Goal: Transaction & Acquisition: Purchase product/service

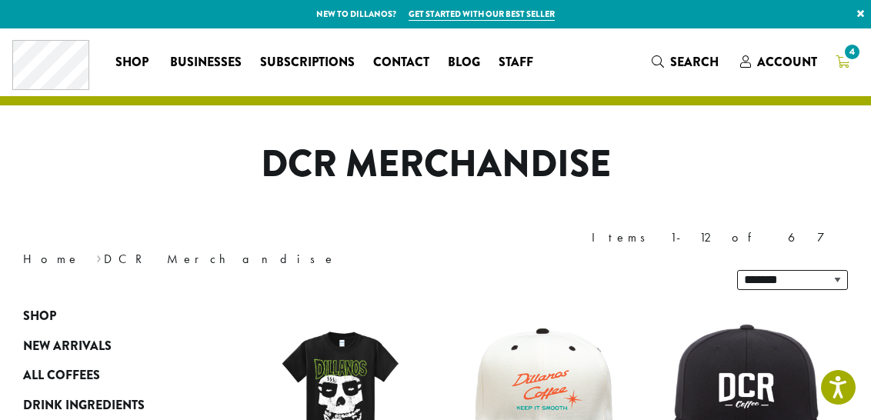
click at [851, 63] on link "4" at bounding box center [842, 61] width 32 height 25
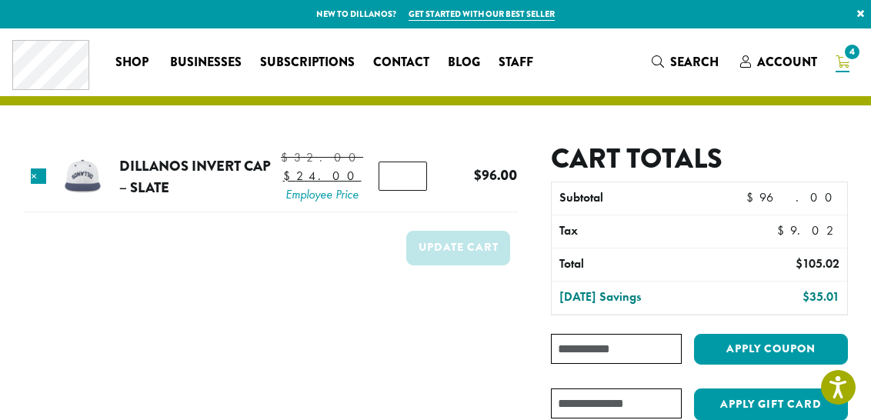
click at [405, 190] on input "*" at bounding box center [403, 176] width 48 height 29
type input "*"
click at [405, 190] on input "*" at bounding box center [403, 176] width 48 height 29
click at [446, 249] on button "Update cart" at bounding box center [458, 248] width 104 height 35
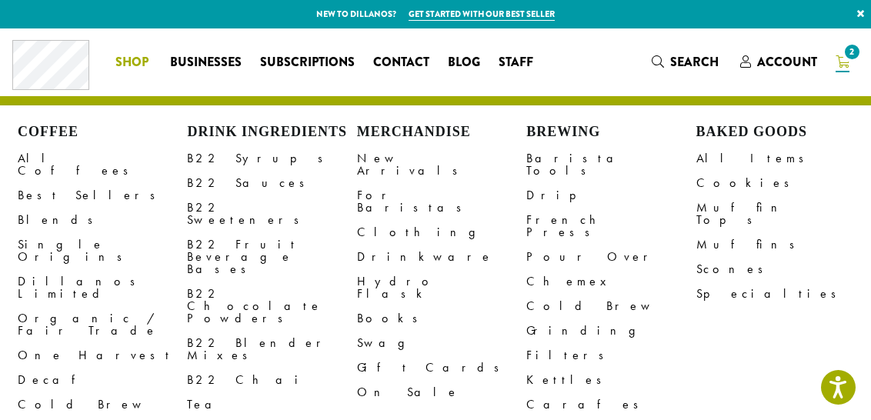
click at [125, 62] on span "Shop" at bounding box center [131, 62] width 33 height 19
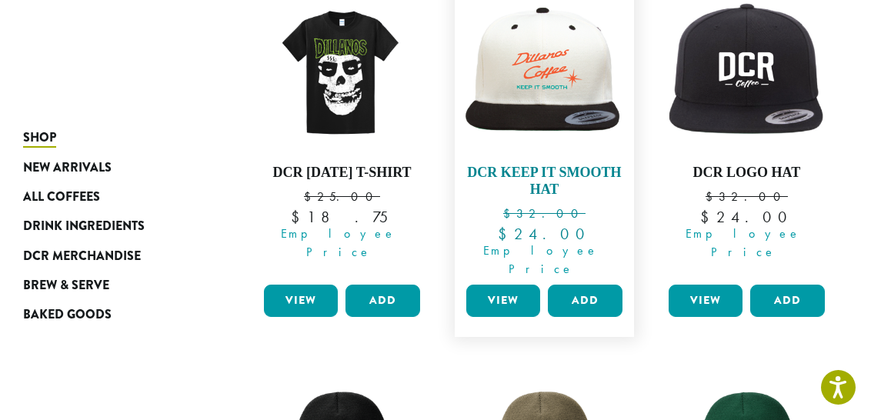
scroll to position [646, 0]
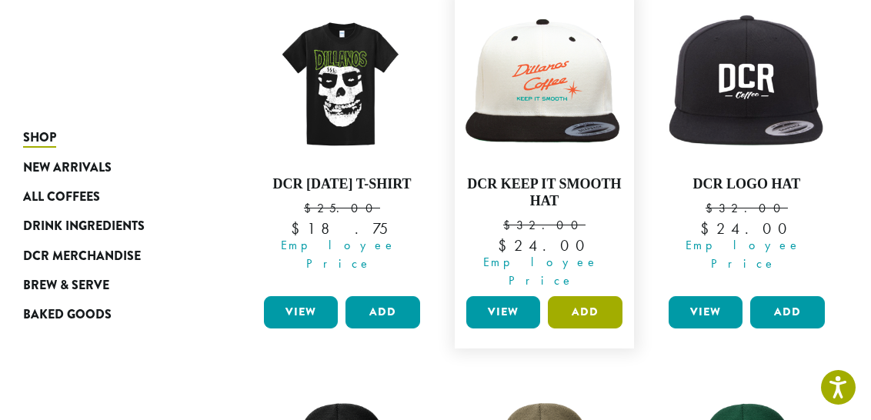
click at [596, 296] on button "Add" at bounding box center [585, 312] width 74 height 32
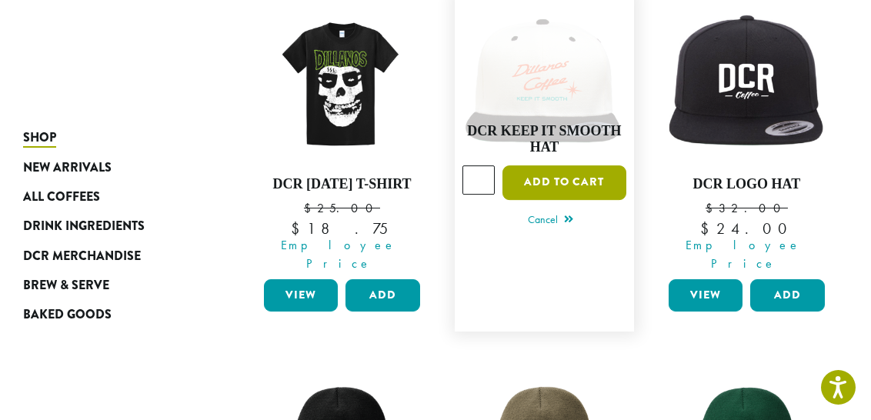
click at [590, 165] on button "Add to cart" at bounding box center [565, 182] width 124 height 35
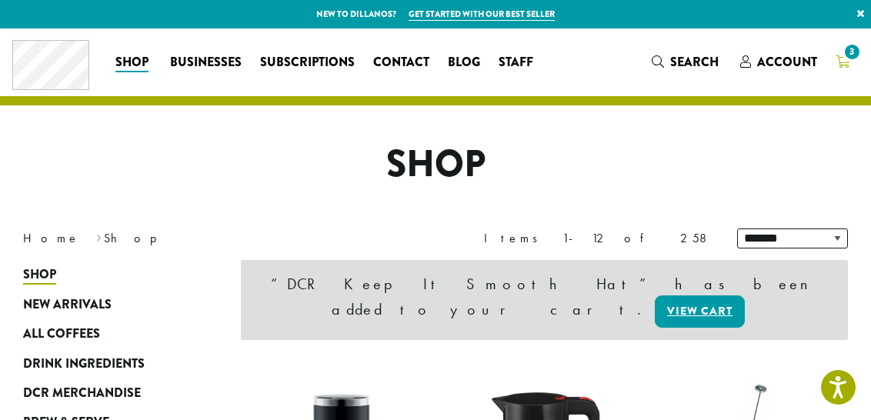
drag, startPoint x: 861, startPoint y: 48, endPoint x: 852, endPoint y: 54, distance: 11.1
click at [852, 54] on span "3" at bounding box center [852, 52] width 21 height 21
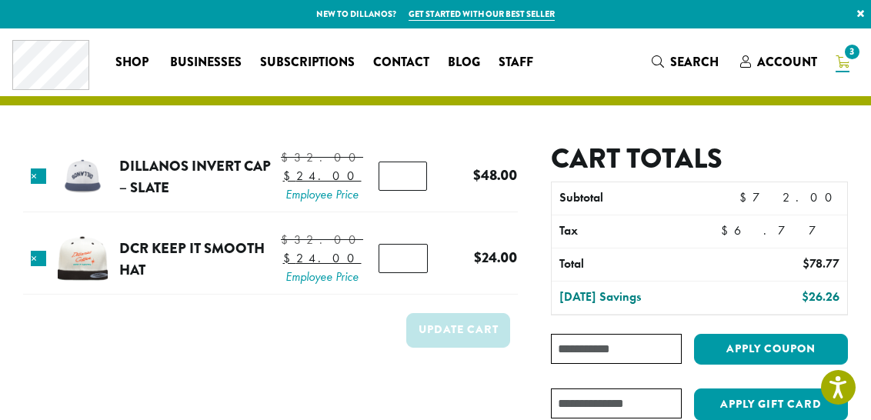
click at [606, 358] on input "Coupon:" at bounding box center [616, 349] width 131 height 30
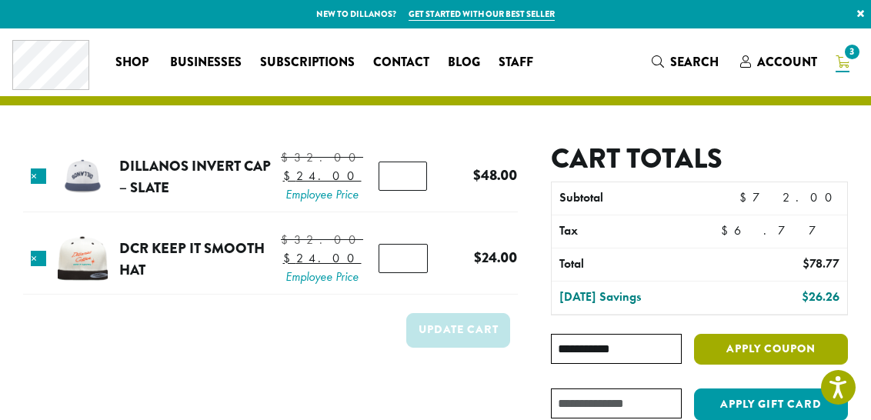
type input "**********"
click at [776, 347] on button "Apply coupon" at bounding box center [771, 350] width 154 height 32
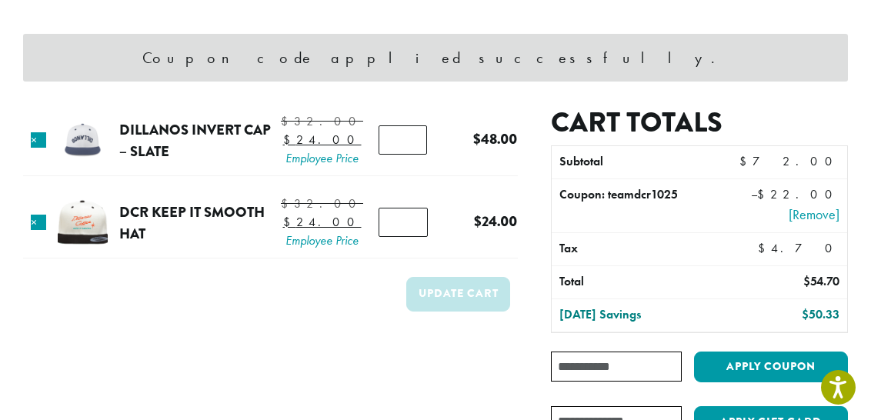
scroll to position [109, 0]
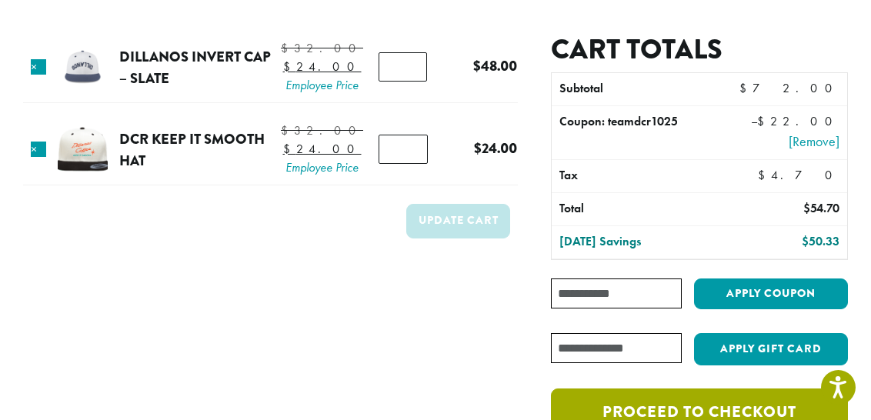
click at [767, 400] on link "Proceed to checkout" at bounding box center [699, 413] width 297 height 48
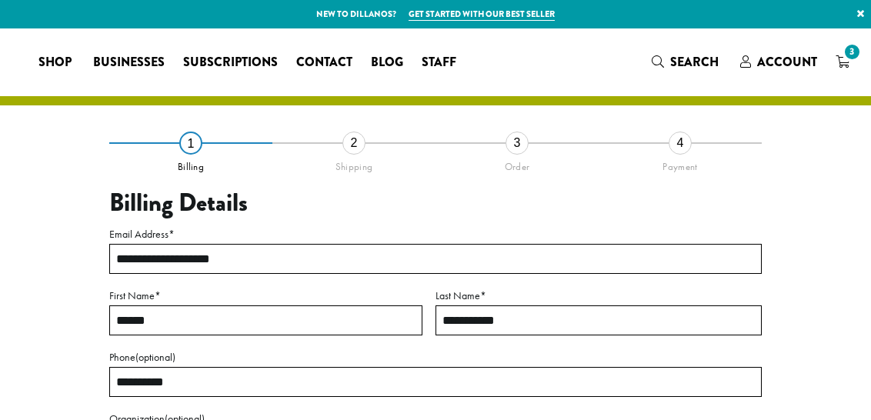
select select "**"
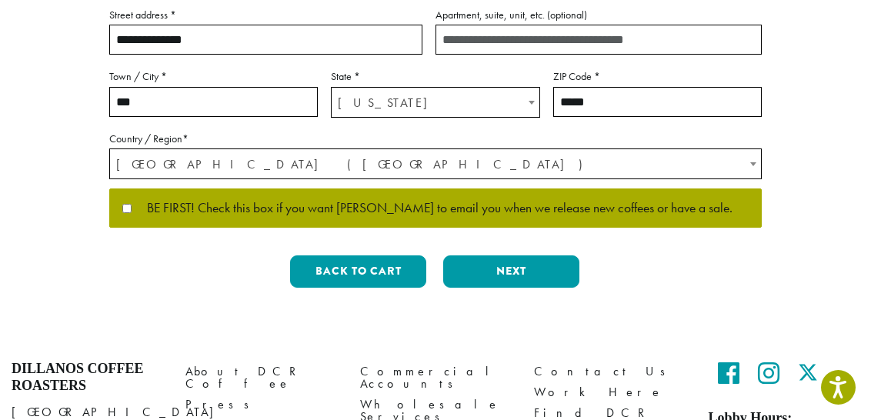
scroll to position [481, 0]
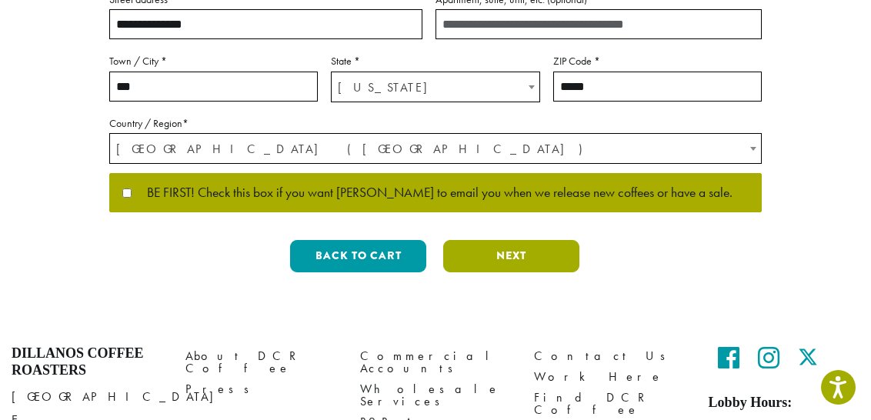
click at [532, 266] on button "Next" at bounding box center [511, 256] width 136 height 32
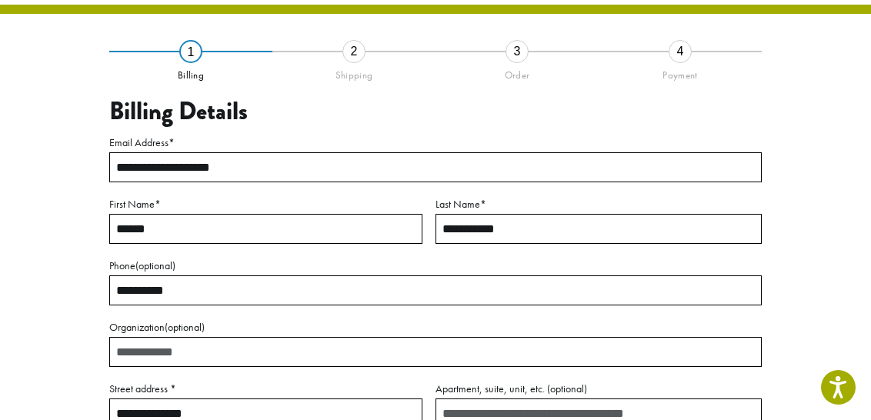
scroll to position [88, 0]
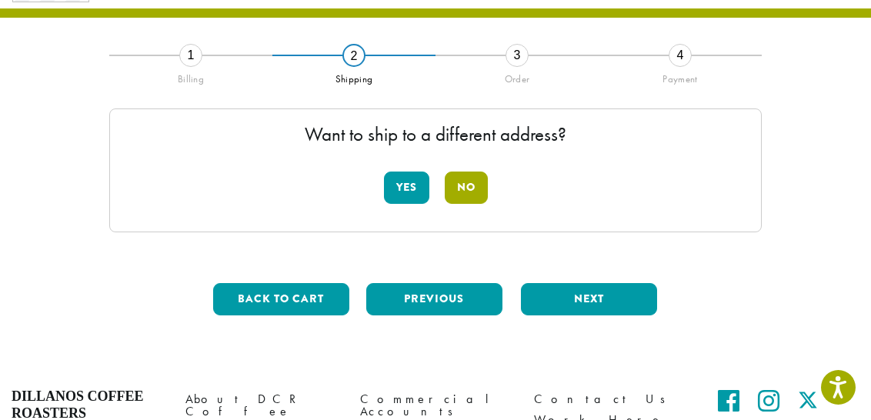
click at [466, 178] on button "No" at bounding box center [466, 188] width 43 height 32
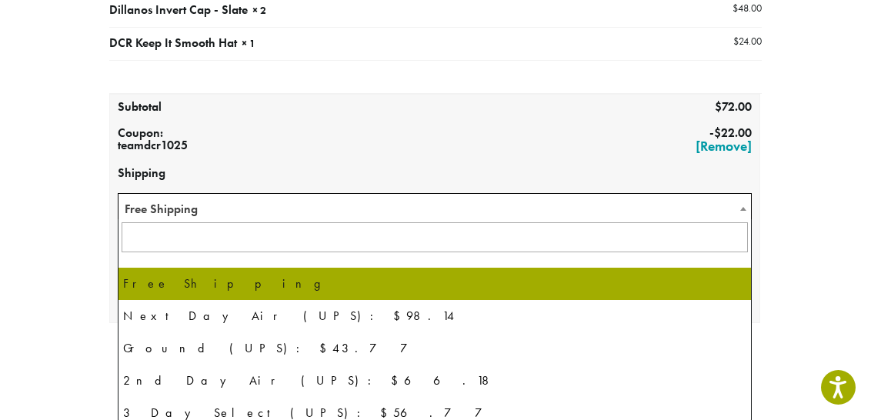
click at [432, 215] on span "Free Shipping" at bounding box center [435, 209] width 633 height 30
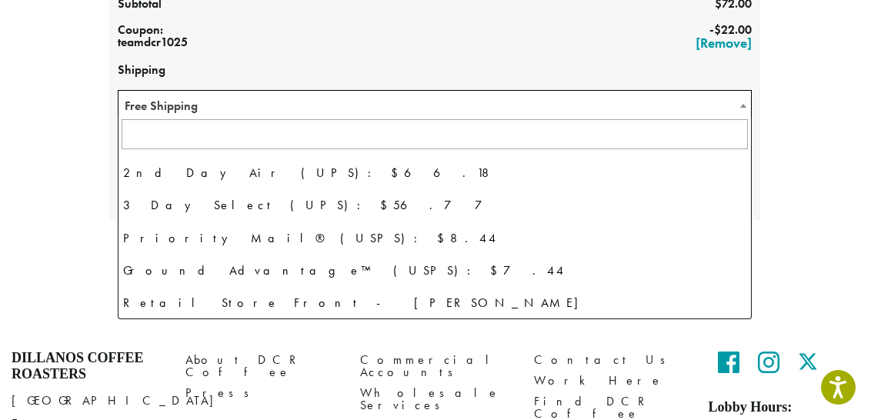
scroll to position [105, 0]
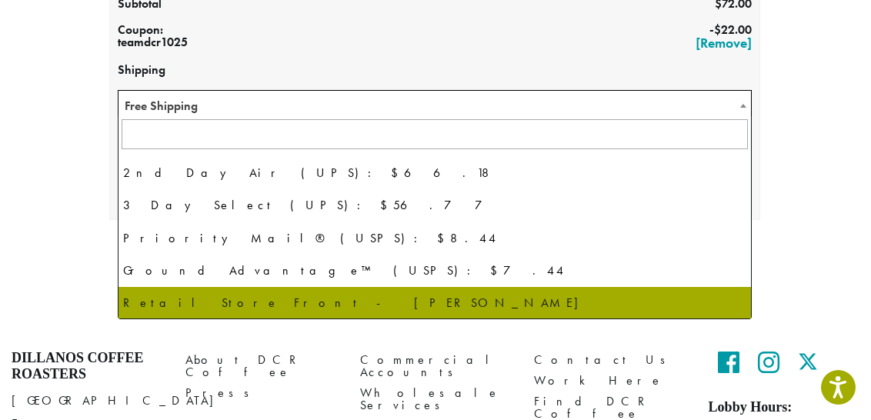
select select "**********"
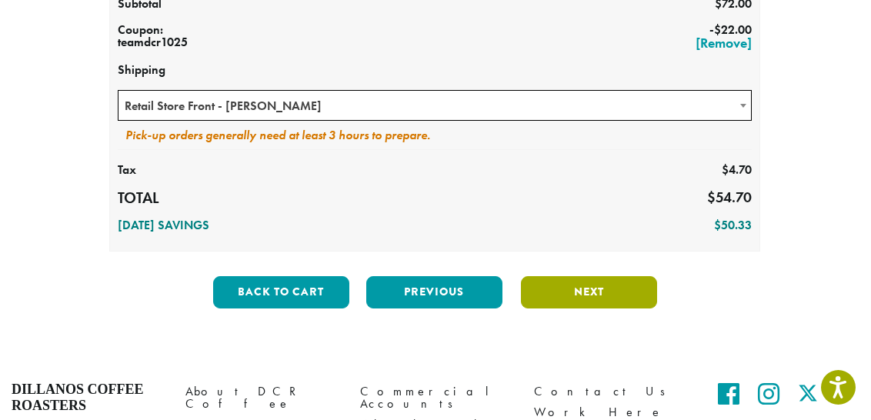
click at [618, 296] on button "Next" at bounding box center [589, 292] width 136 height 32
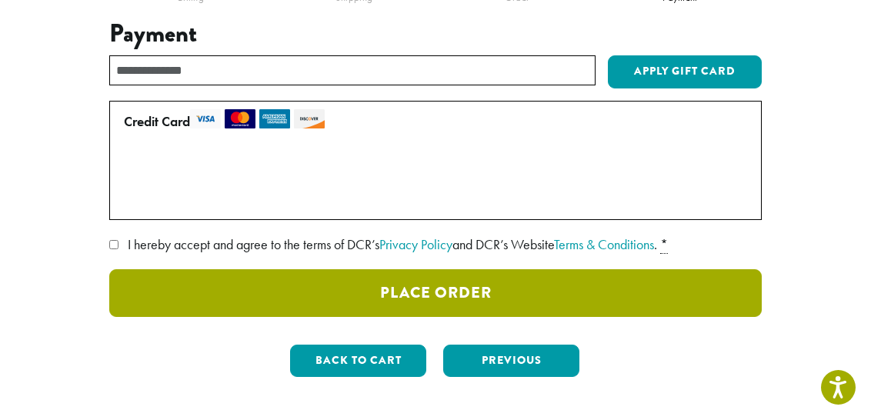
scroll to position [172, 0]
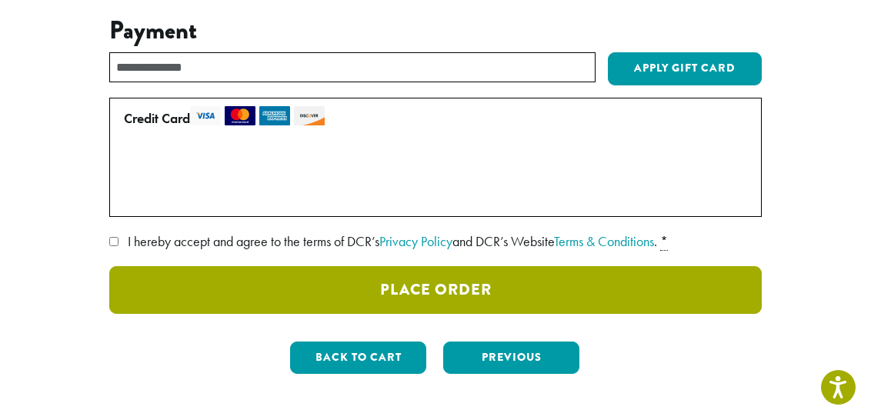
click at [296, 296] on button "Place Order" at bounding box center [435, 290] width 653 height 48
